Goal: Find specific page/section

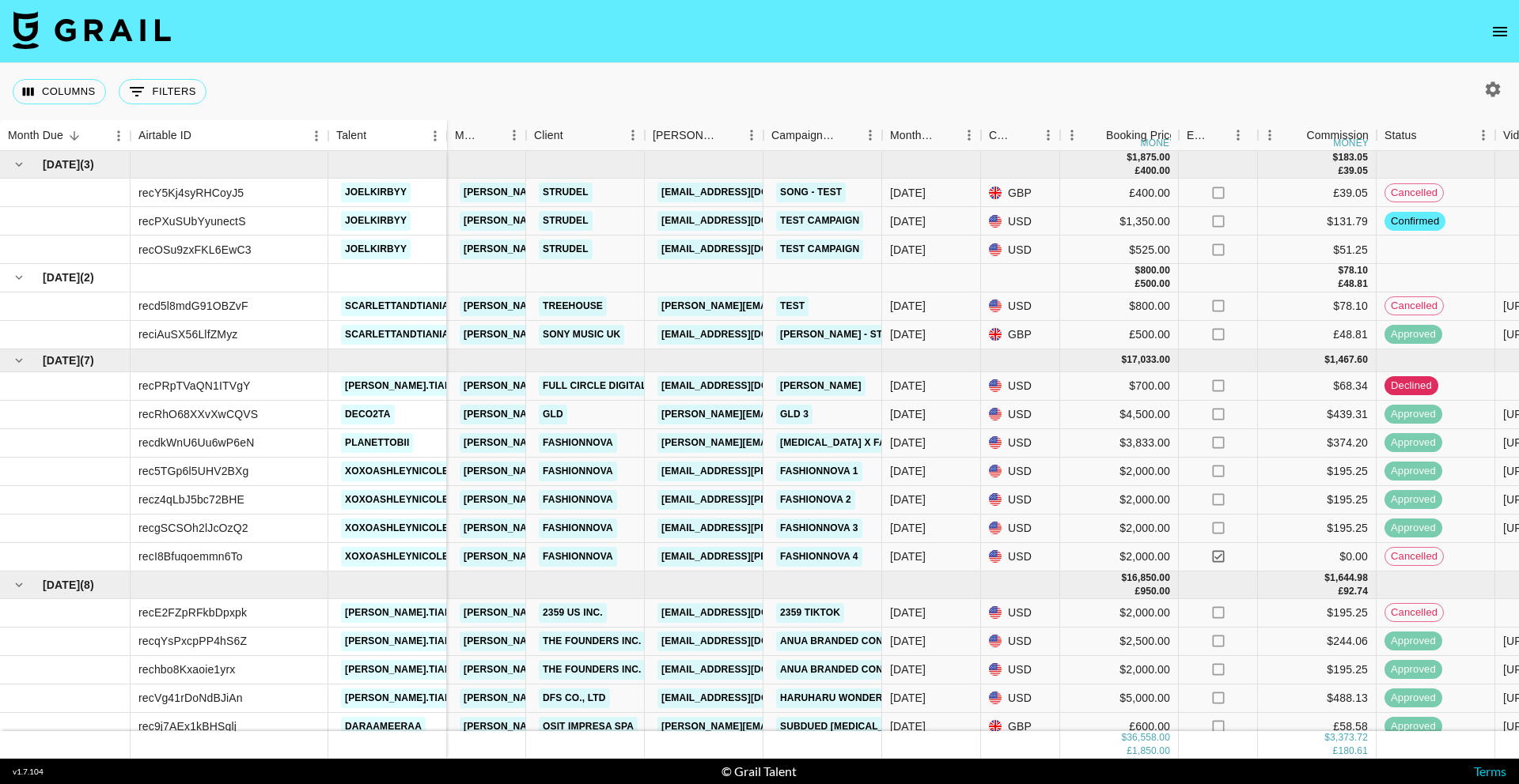
scroll to position [96, 0]
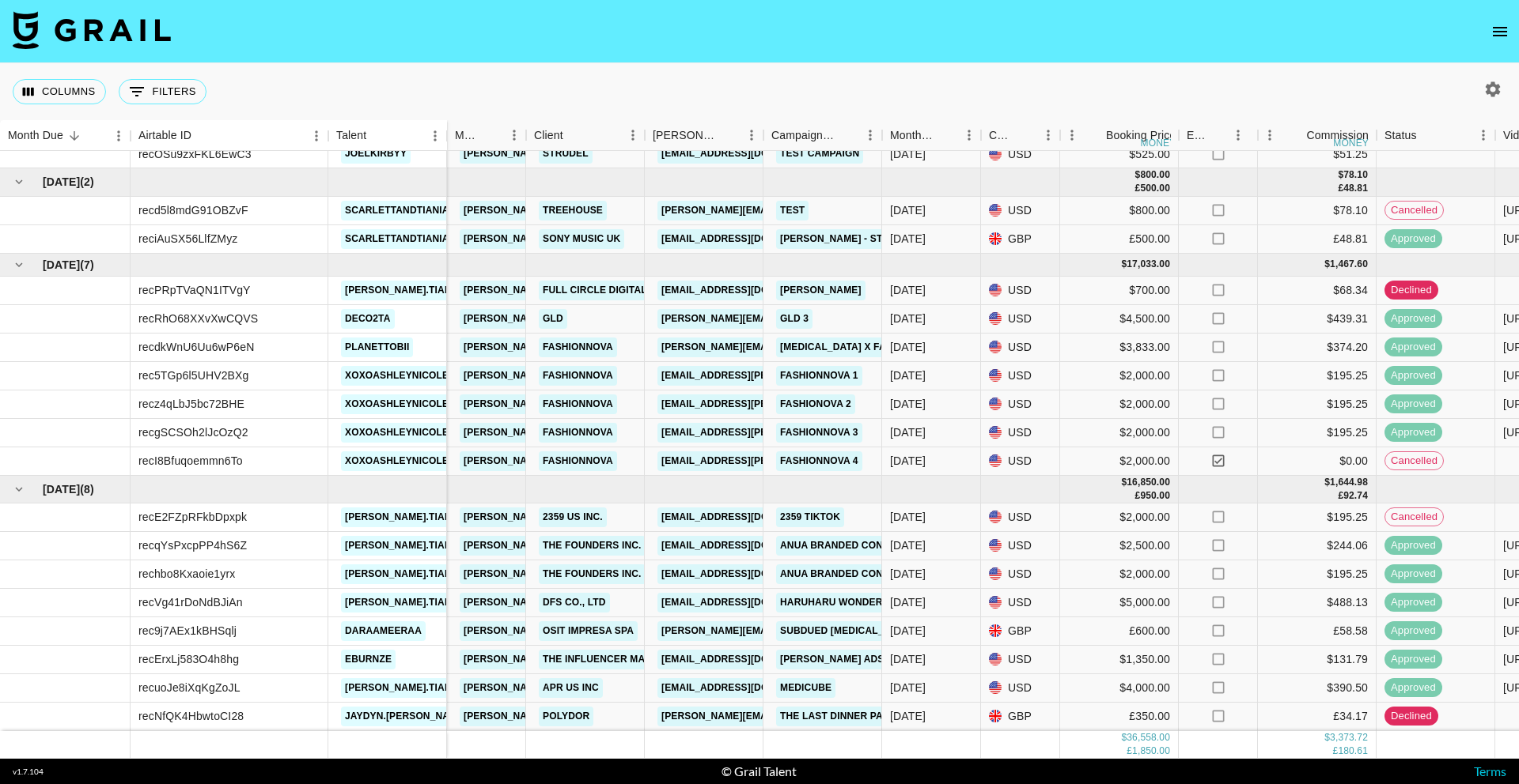
click at [1499, 90] on icon "button" at bounding box center [1492, 90] width 19 height 19
select select "[DATE]"
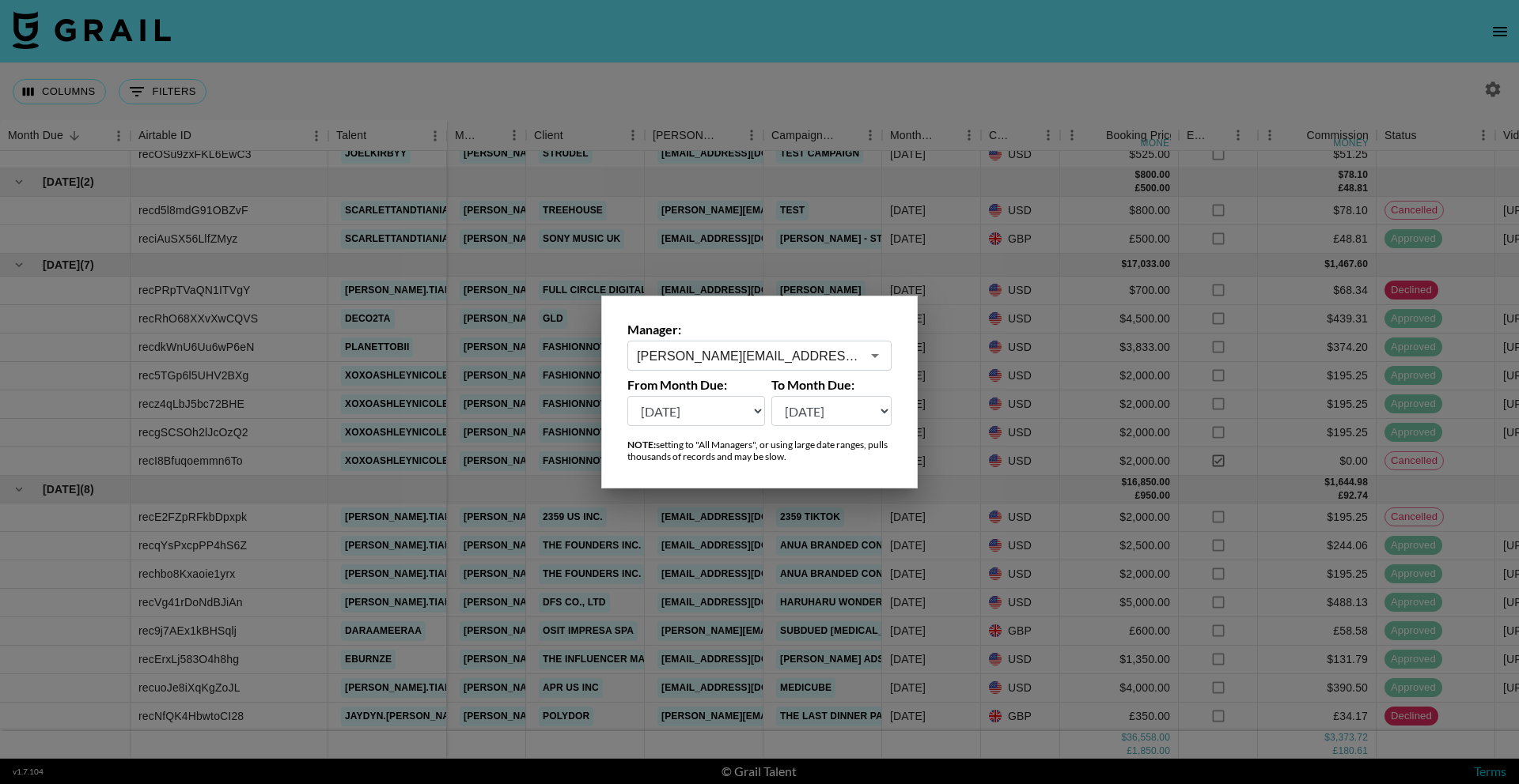
click at [750, 354] on input "[PERSON_NAME][EMAIL_ADDRESS][DOMAIN_NAME]" at bounding box center [749, 355] width 224 height 18
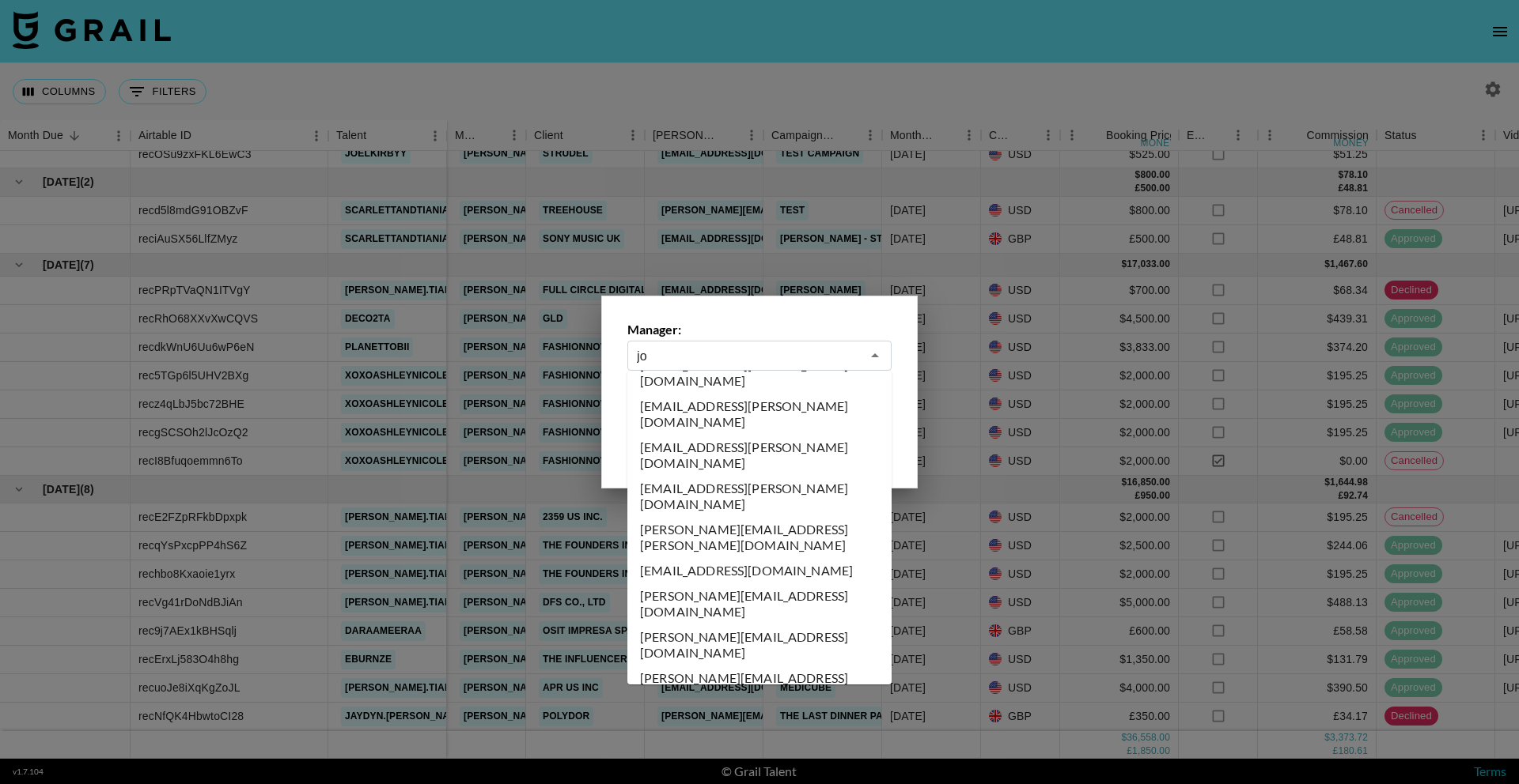
scroll to position [0, 0]
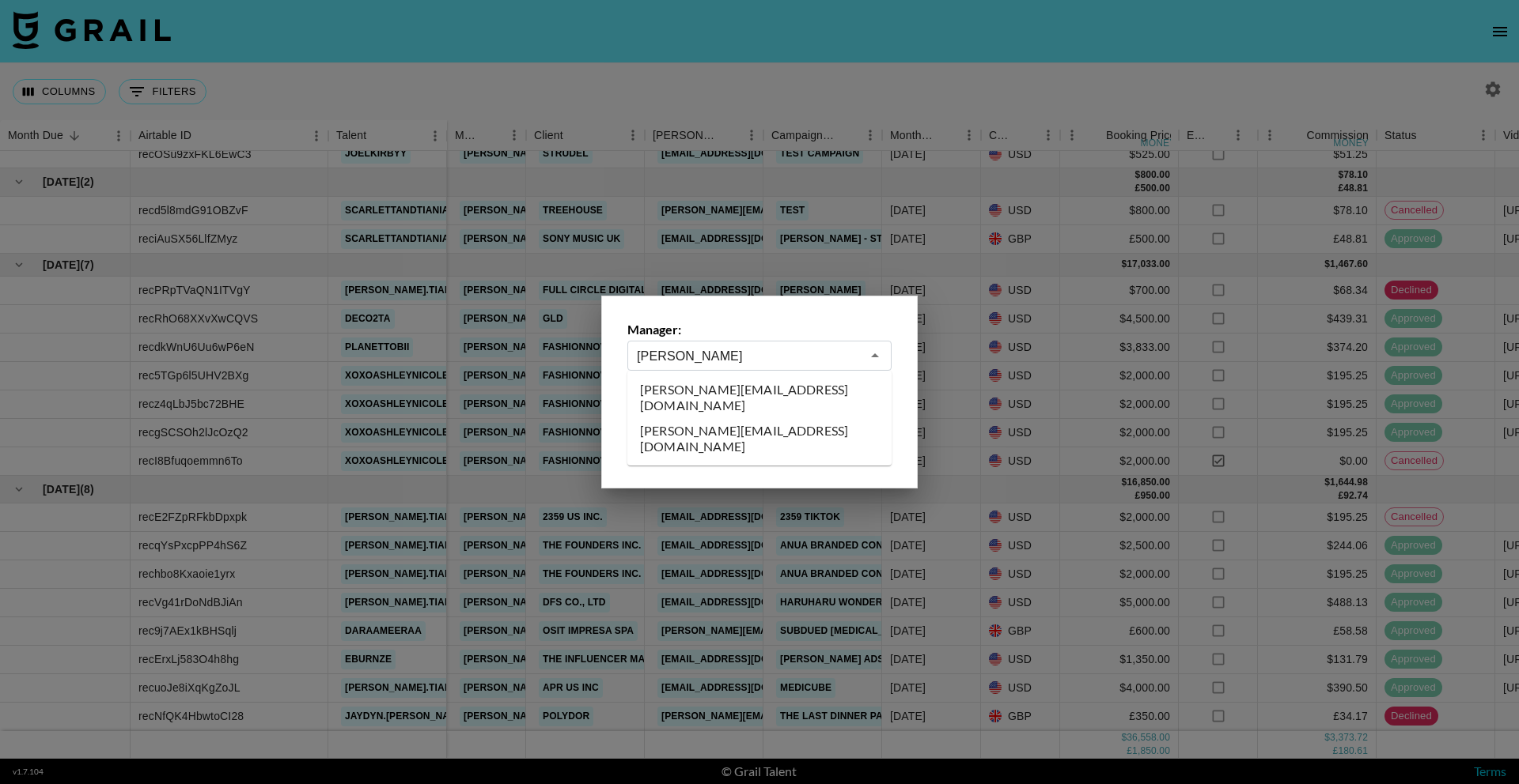
click at [745, 396] on li "josh@grail-talent.com" at bounding box center [759, 398] width 264 height 41
type input "josh@grail-talent.com"
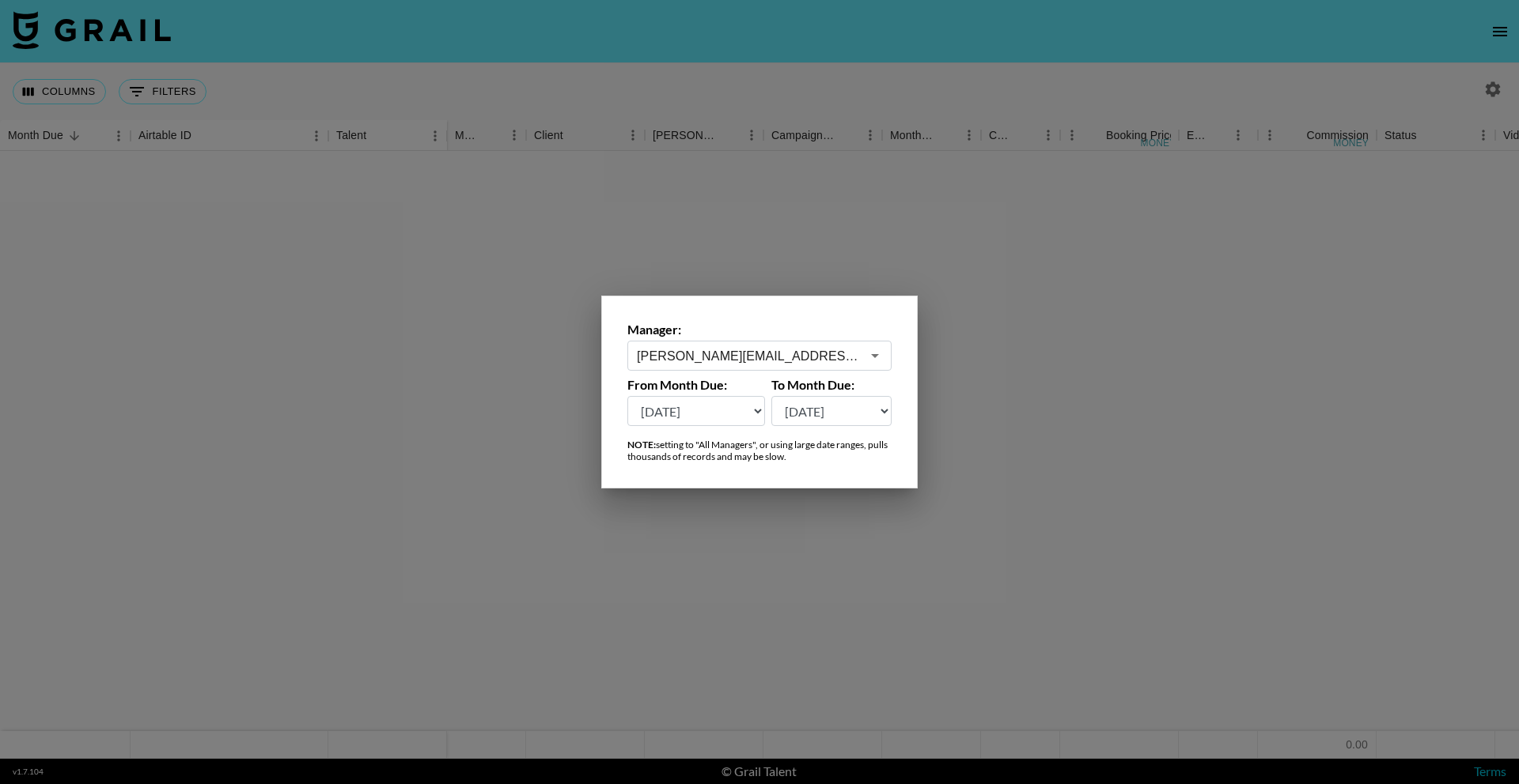
click at [827, 182] on div at bounding box center [760, 392] width 1519 height 784
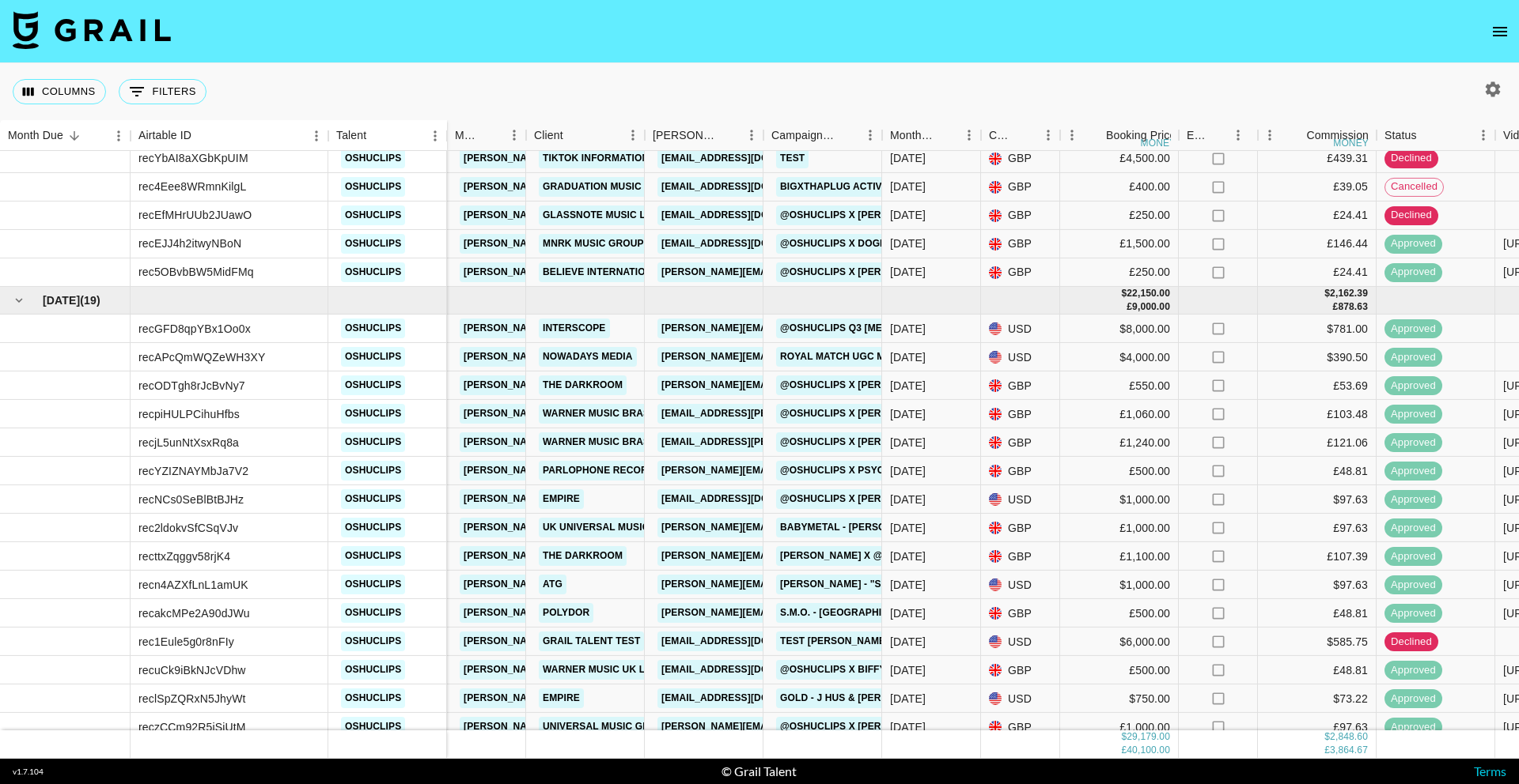
scroll to position [639, 0]
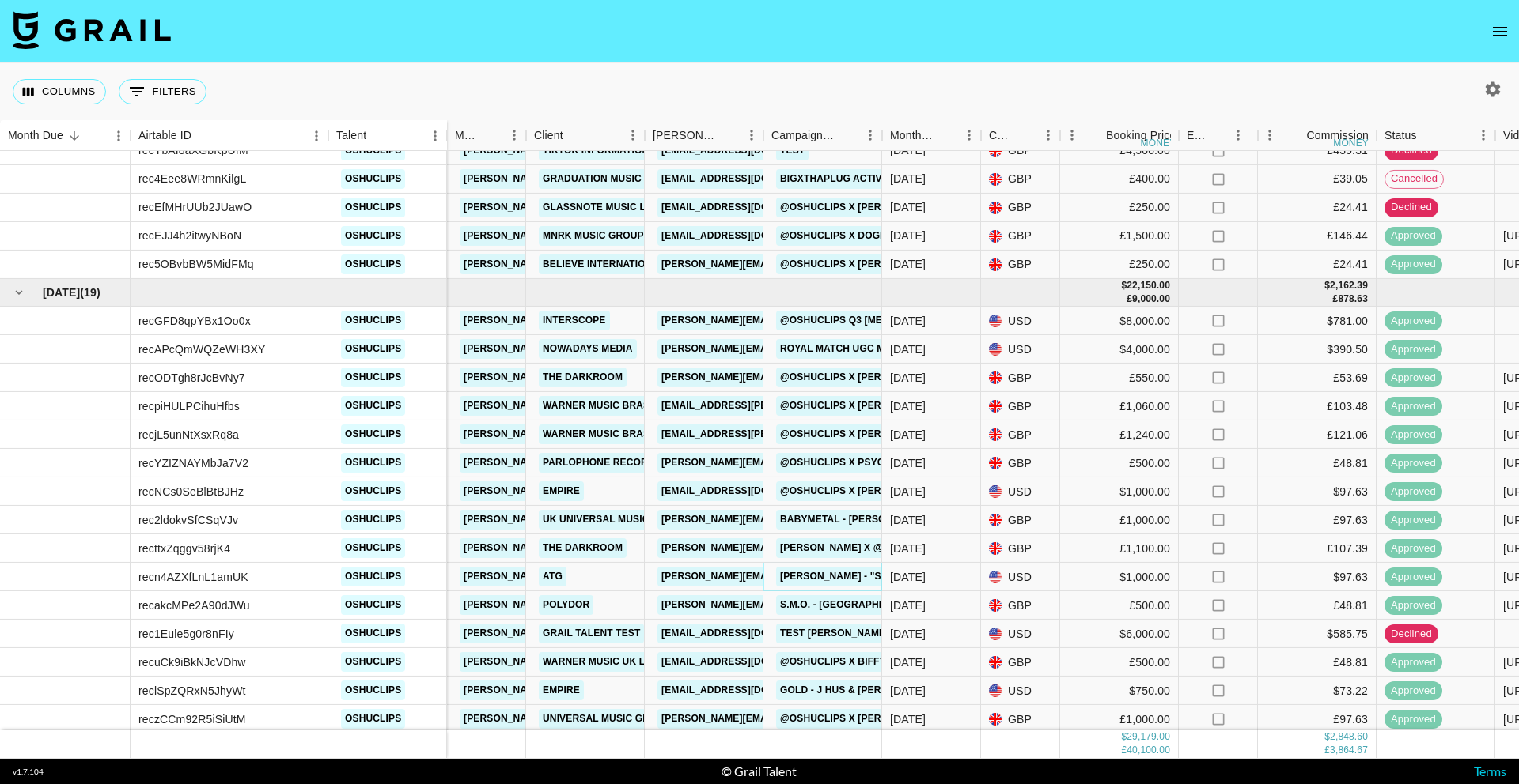
click at [809, 576] on link "Oliver Anthony - "Scornful Woman"" at bounding box center [877, 577] width 202 height 20
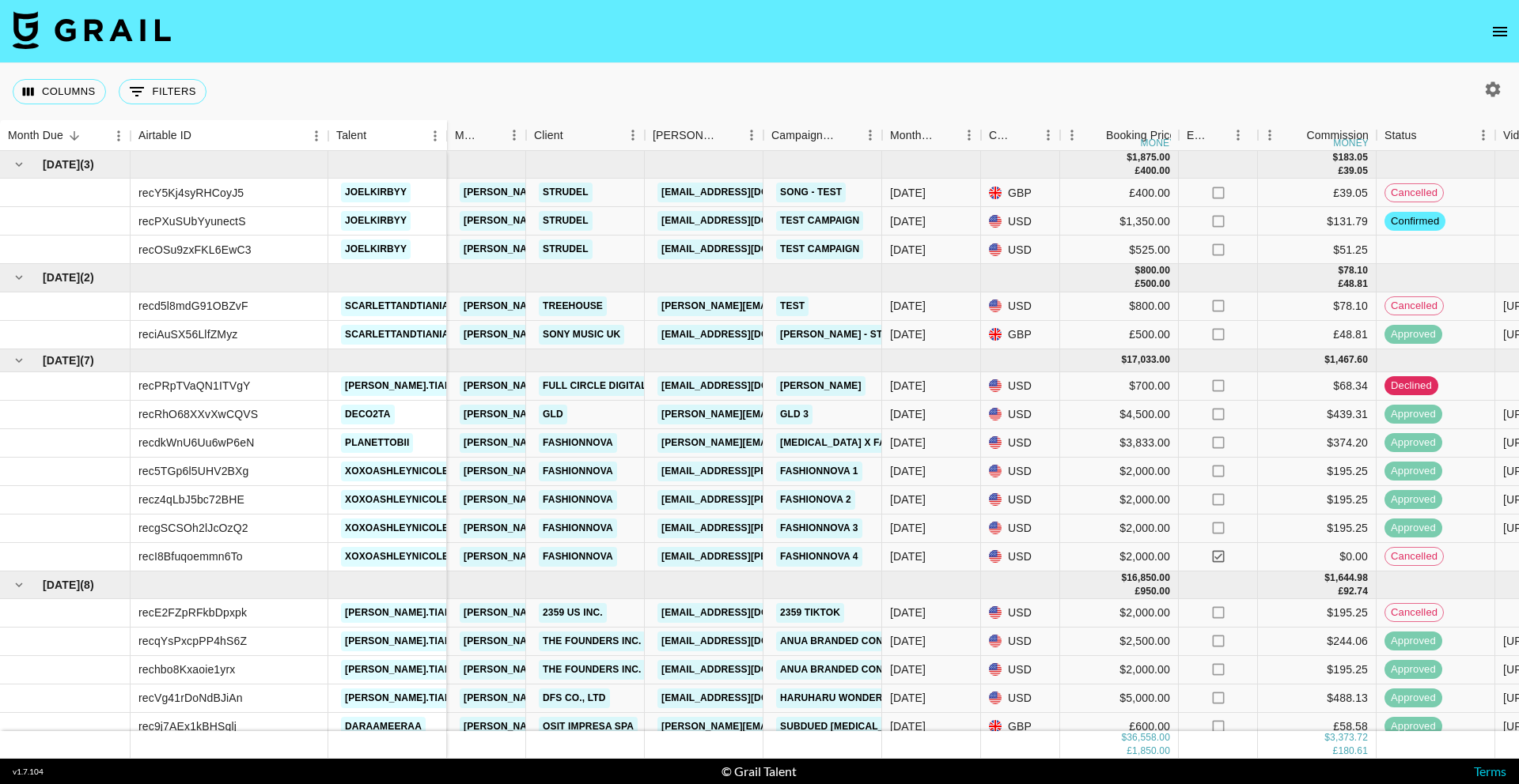
scroll to position [96, 0]
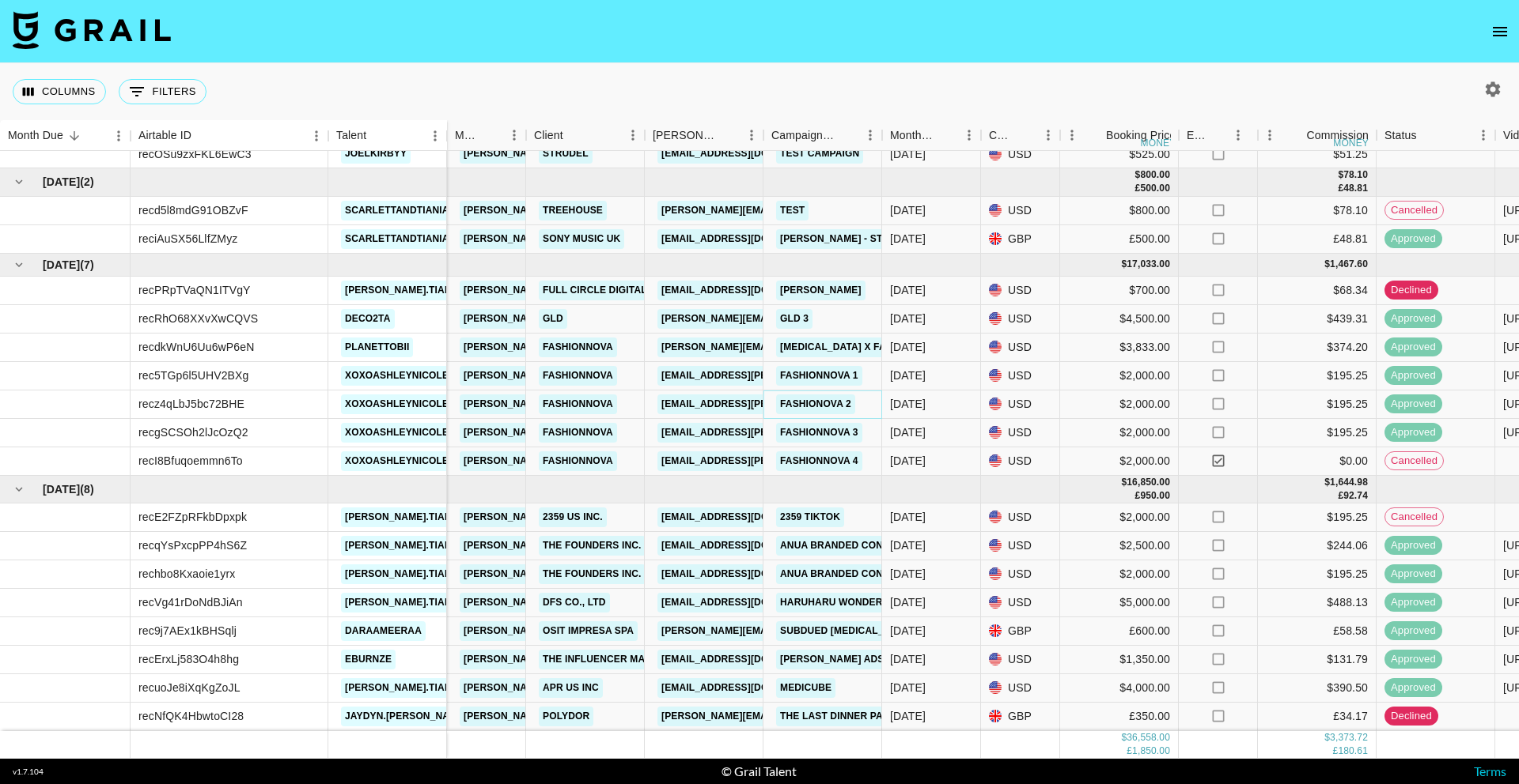
click at [810, 402] on link "Fashionova 2" at bounding box center [815, 404] width 79 height 20
